Goal: Task Accomplishment & Management: Manage account settings

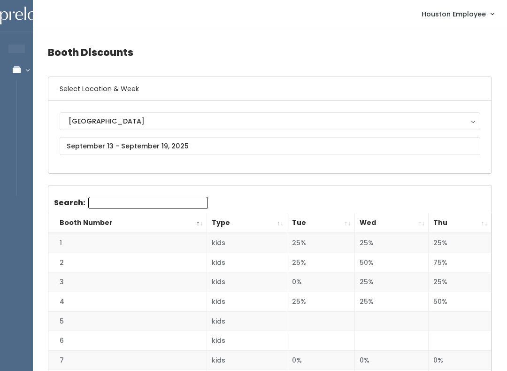
click at [21, 74] on link "Manage Bookings" at bounding box center [61, 69] width 122 height 21
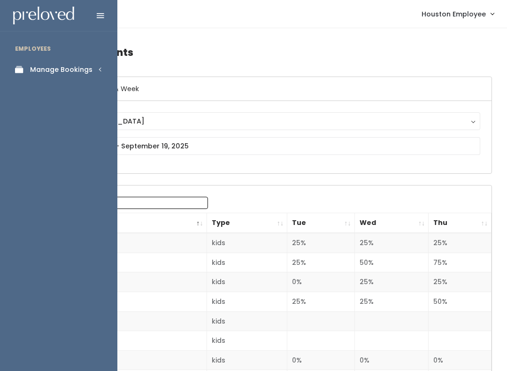
click at [49, 66] on div "Manage Bookings" at bounding box center [61, 70] width 62 height 10
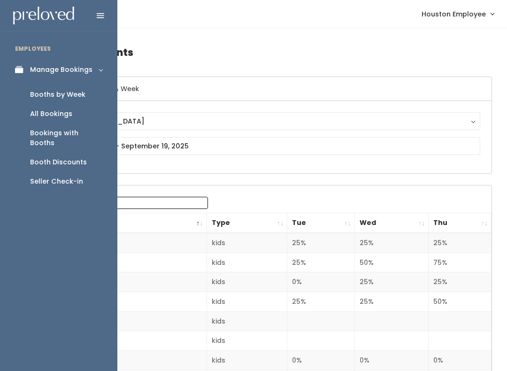
click at [45, 91] on div "Booths by Week" at bounding box center [57, 95] width 55 height 10
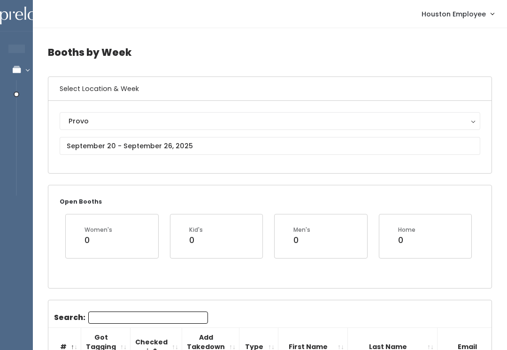
click at [175, 121] on div "Provo" at bounding box center [269, 121] width 402 height 10
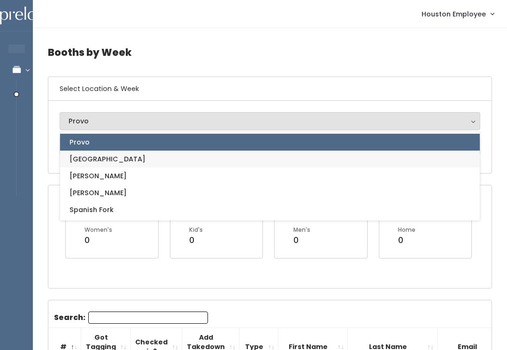
click at [147, 156] on link "[GEOGRAPHIC_DATA]" at bounding box center [269, 159] width 419 height 17
select select "5"
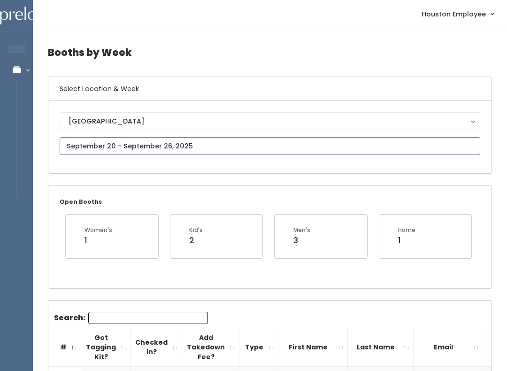
click at [200, 143] on input "text" at bounding box center [270, 146] width 420 height 18
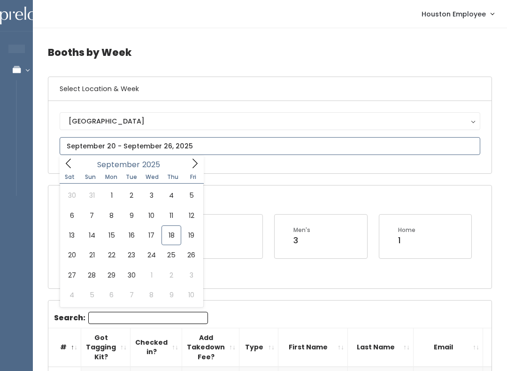
type input "September 13 to September 19"
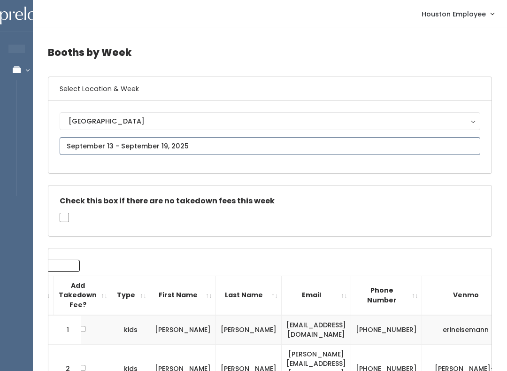
click at [124, 146] on input "text" at bounding box center [270, 146] width 420 height 18
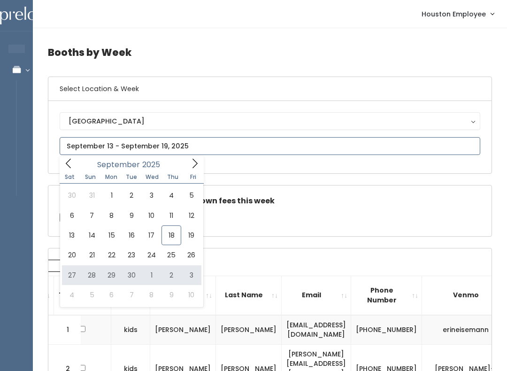
type input "September 27 to October 3"
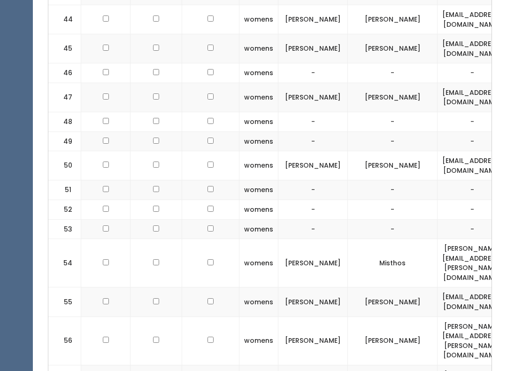
scroll to position [1555, 0]
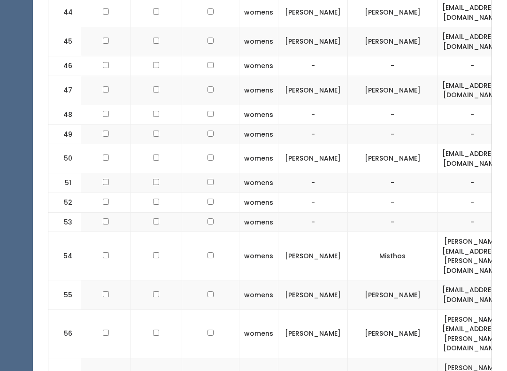
checkbox input "true"
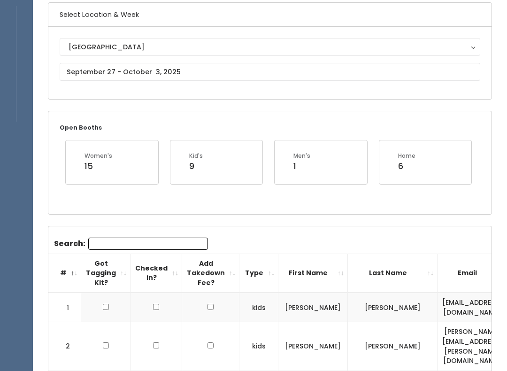
scroll to position [0, 0]
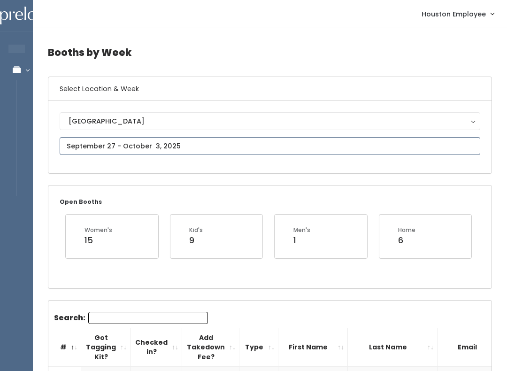
click at [186, 146] on input "text" at bounding box center [270, 146] width 420 height 18
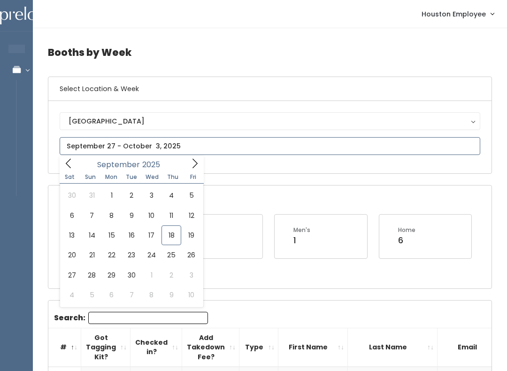
type input "September 20 to September 26"
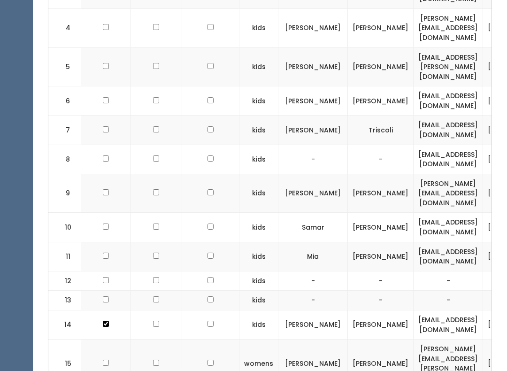
click at [107, 174] on td at bounding box center [105, 193] width 49 height 39
click at [103, 189] on input "checkbox" at bounding box center [106, 192] width 6 height 6
checkbox input "true"
